Goal: Check status: Check status

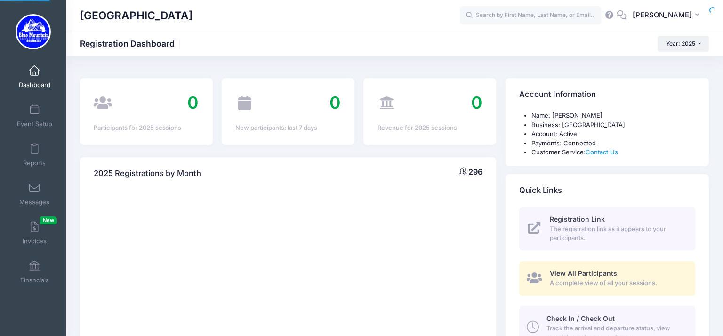
select select
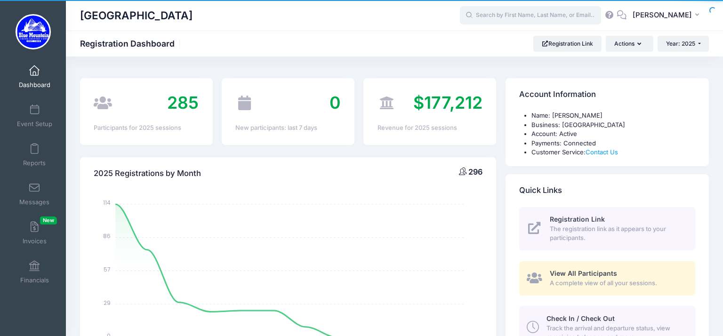
click at [496, 14] on input "text" at bounding box center [530, 15] width 141 height 19
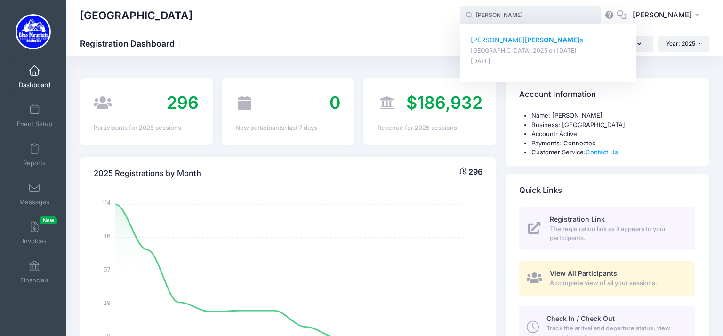
click at [484, 42] on p "[PERSON_NAME] e" at bounding box center [548, 40] width 155 height 10
type input "[PERSON_NAME] ([GEOGRAPHIC_DATA] 2025, [DATE])"
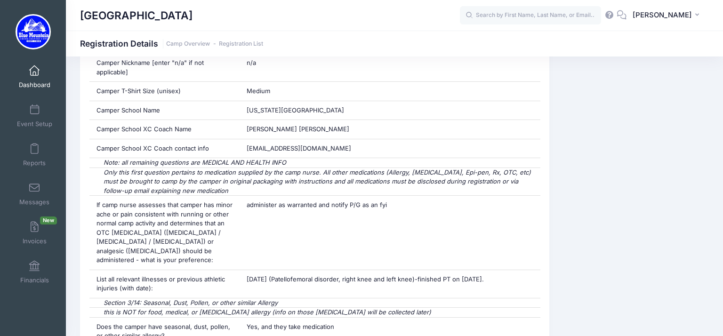
scroll to position [1306, 0]
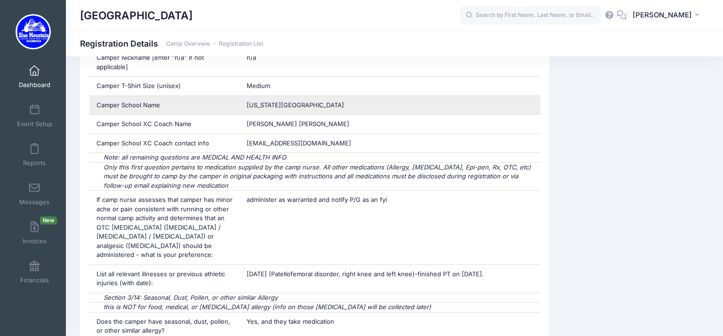
drag, startPoint x: 350, startPoint y: 101, endPoint x: 243, endPoint y: 95, distance: 108.0
click at [243, 96] on div "Washington Township High School" at bounding box center [390, 105] width 301 height 19
copy span "Washington Township High School"
